Goal: Transaction & Acquisition: Download file/media

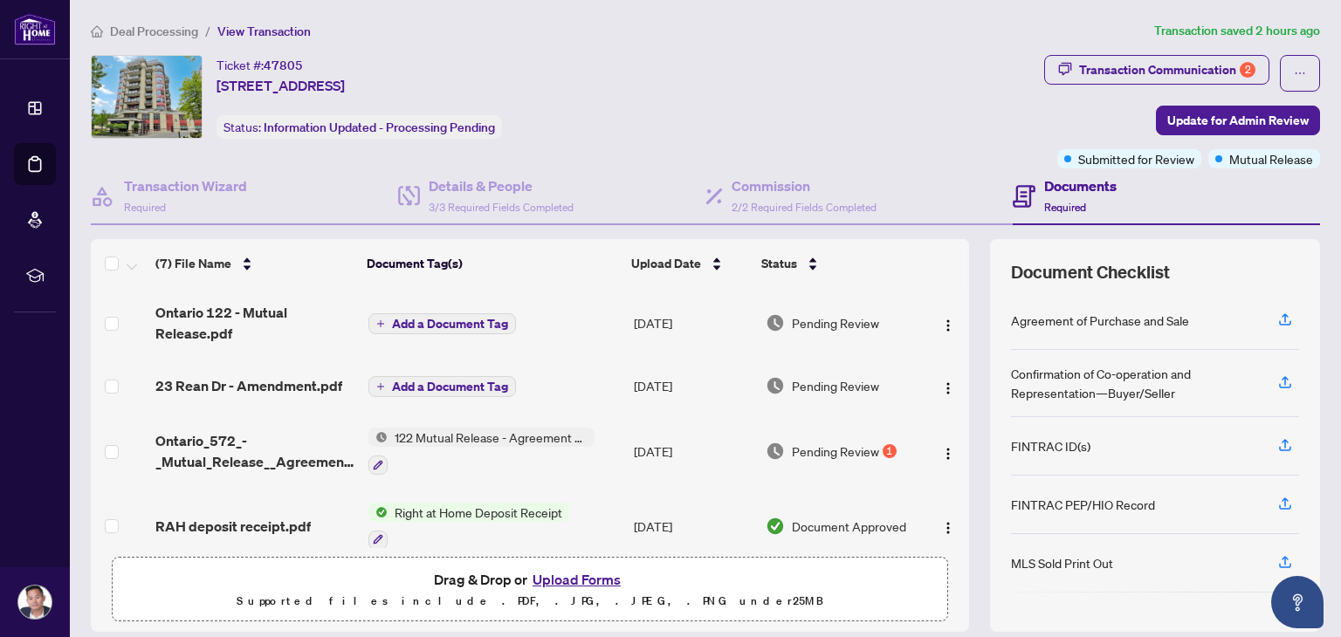
scroll to position [118, 0]
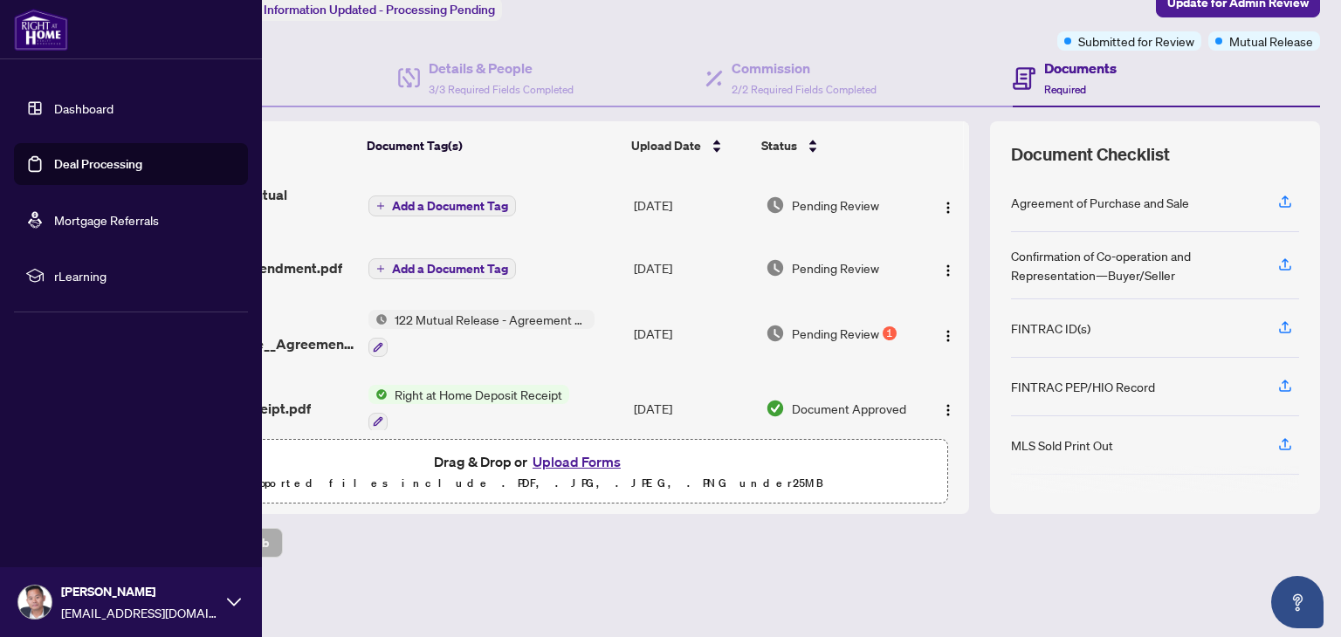
click at [54, 172] on link "Deal Processing" at bounding box center [98, 164] width 88 height 16
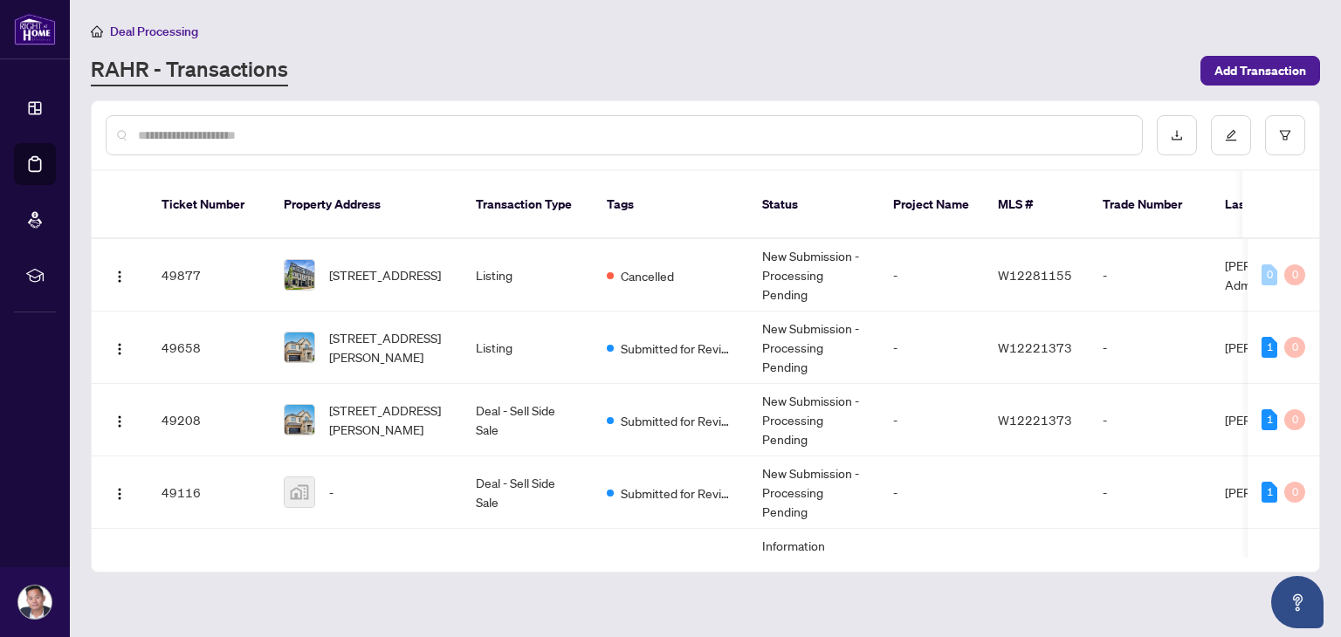
click at [303, 130] on input "text" at bounding box center [633, 135] width 990 height 19
type input "********"
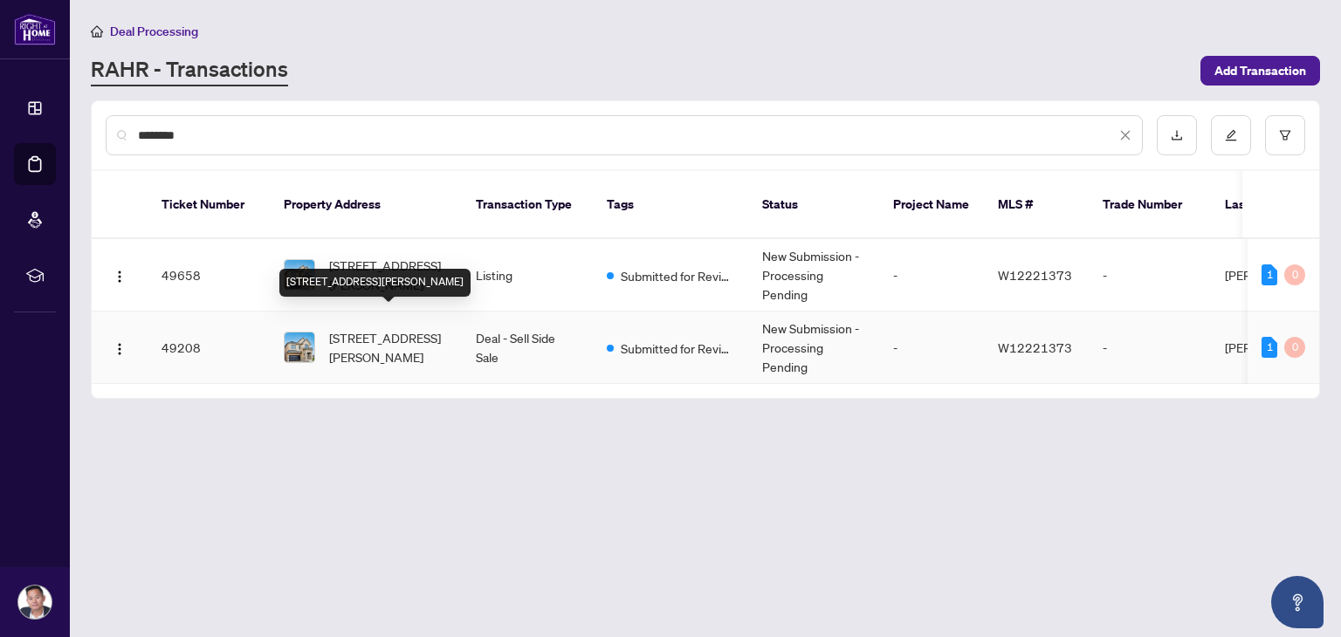
click at [416, 334] on span "[STREET_ADDRESS][PERSON_NAME]" at bounding box center [388, 347] width 119 height 38
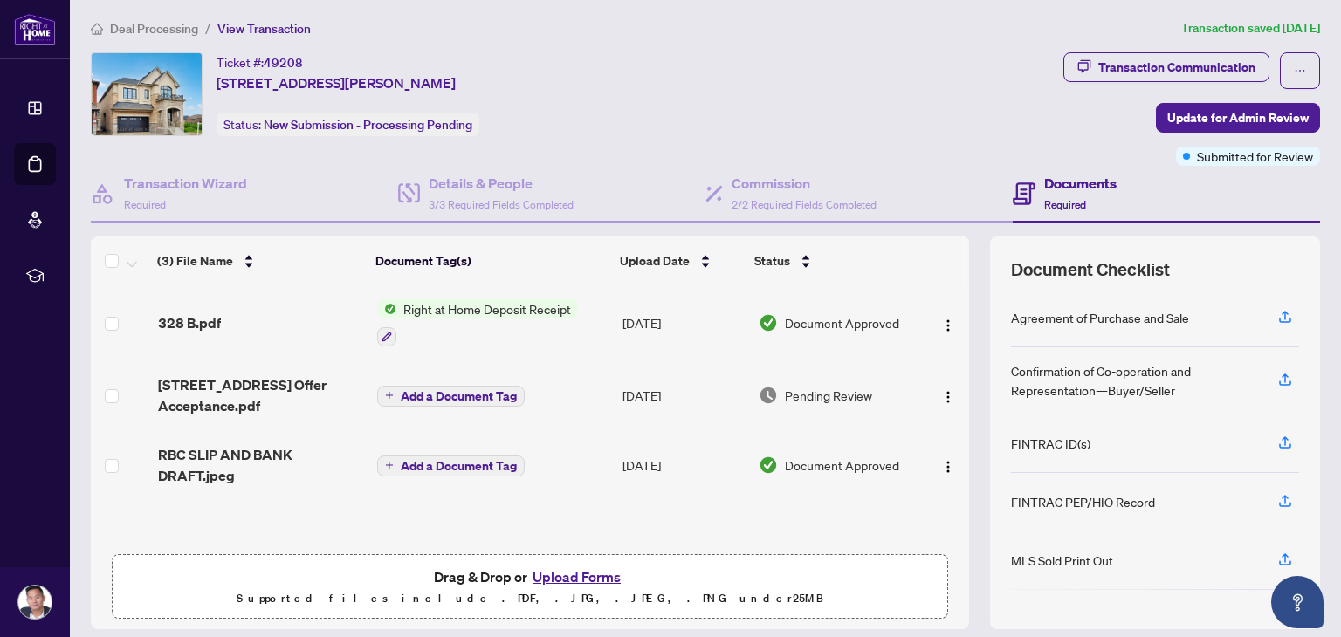
scroll to position [4, 0]
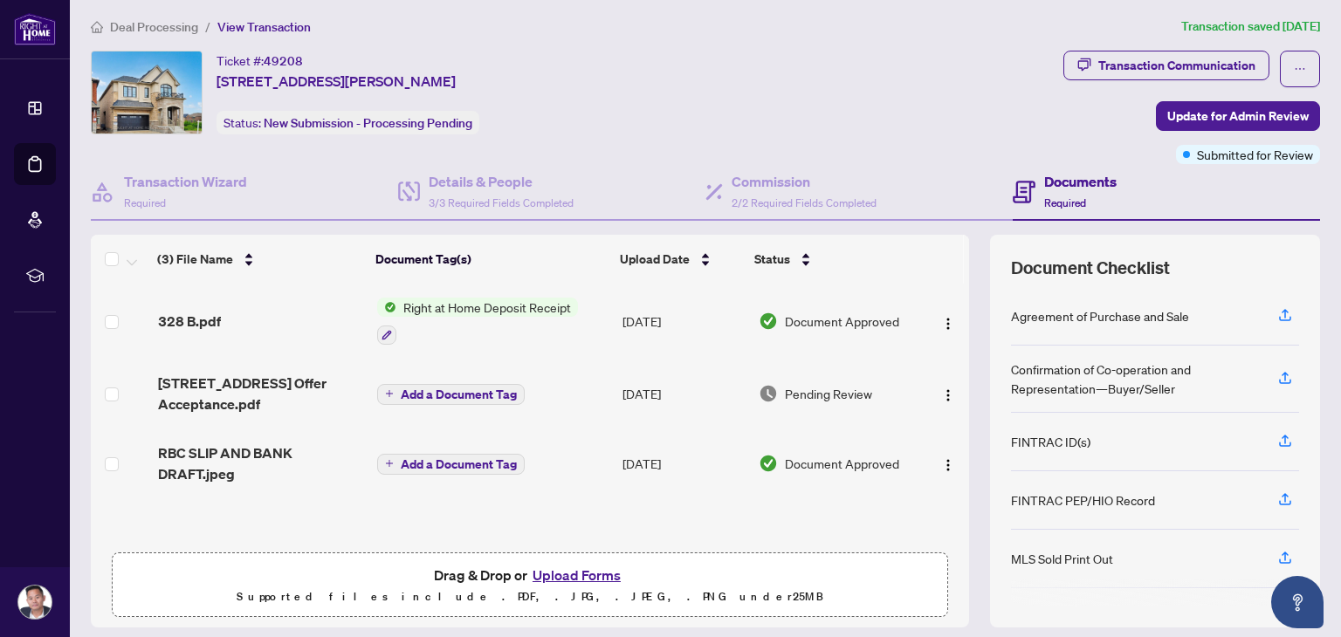
click at [230, 313] on div "328 B.pdf" at bounding box center [260, 321] width 205 height 21
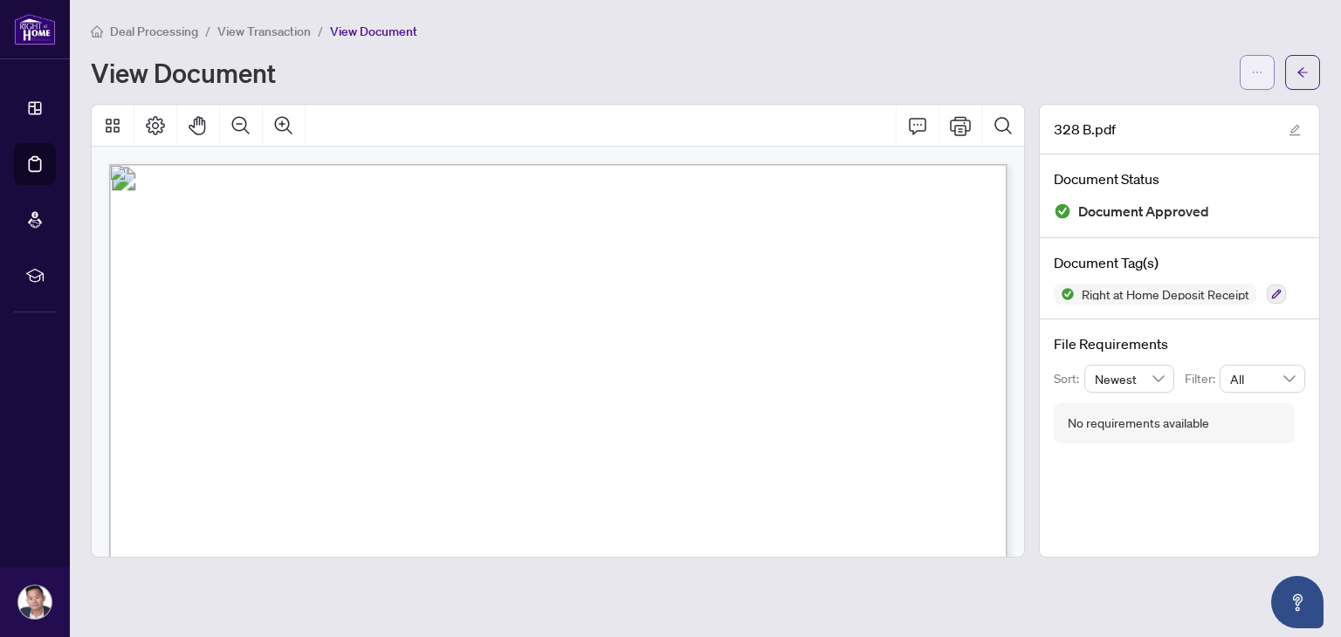
click at [1242, 64] on button "button" at bounding box center [1256, 72] width 35 height 35
click at [1195, 112] on span "Download" at bounding box center [1194, 109] width 133 height 19
